Goal: Check status: Check status

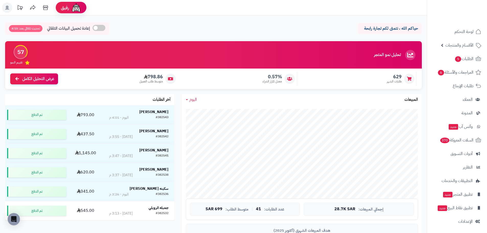
drag, startPoint x: 0, startPoint y: 0, endPoint x: 193, endPoint y: 99, distance: 217.1
click at [193, 99] on span "اليوم" at bounding box center [192, 99] width 7 height 6
click at [201, 110] on link "اليوم" at bounding box center [202, 111] width 41 height 9
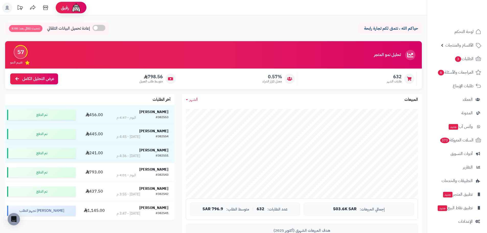
click at [200, 99] on div "الشهر اليوم الأسبوع الشهر السنة المبيعات" at bounding box center [302, 99] width 240 height 11
click at [190, 100] on span "الشهر" at bounding box center [193, 99] width 8 height 6
click at [204, 113] on link "اليوم" at bounding box center [202, 111] width 41 height 9
click at [186, 99] on link "اليوم" at bounding box center [191, 100] width 11 height 6
click at [200, 112] on link "اليوم" at bounding box center [202, 111] width 41 height 9
